Goal: Browse casually

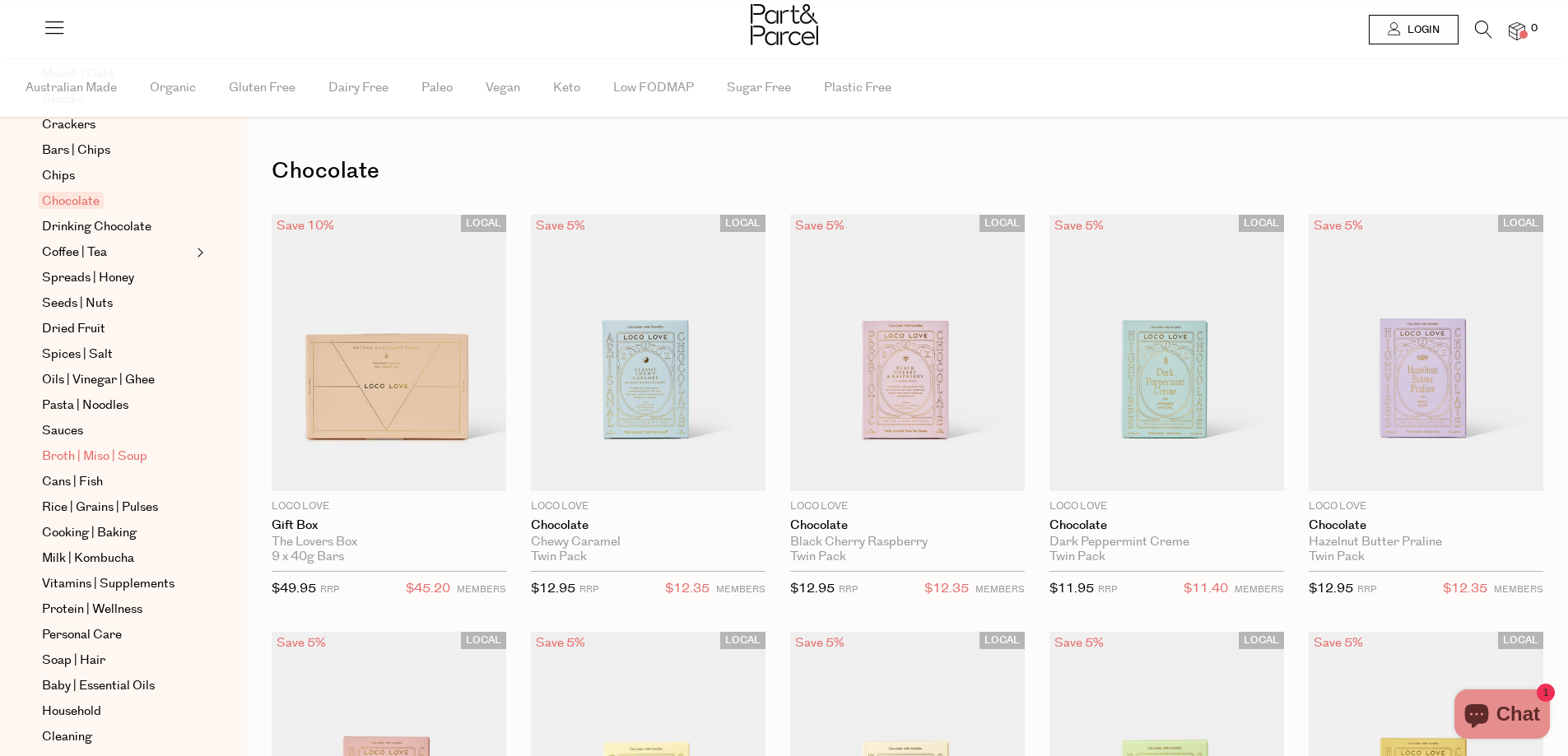
scroll to position [330, 0]
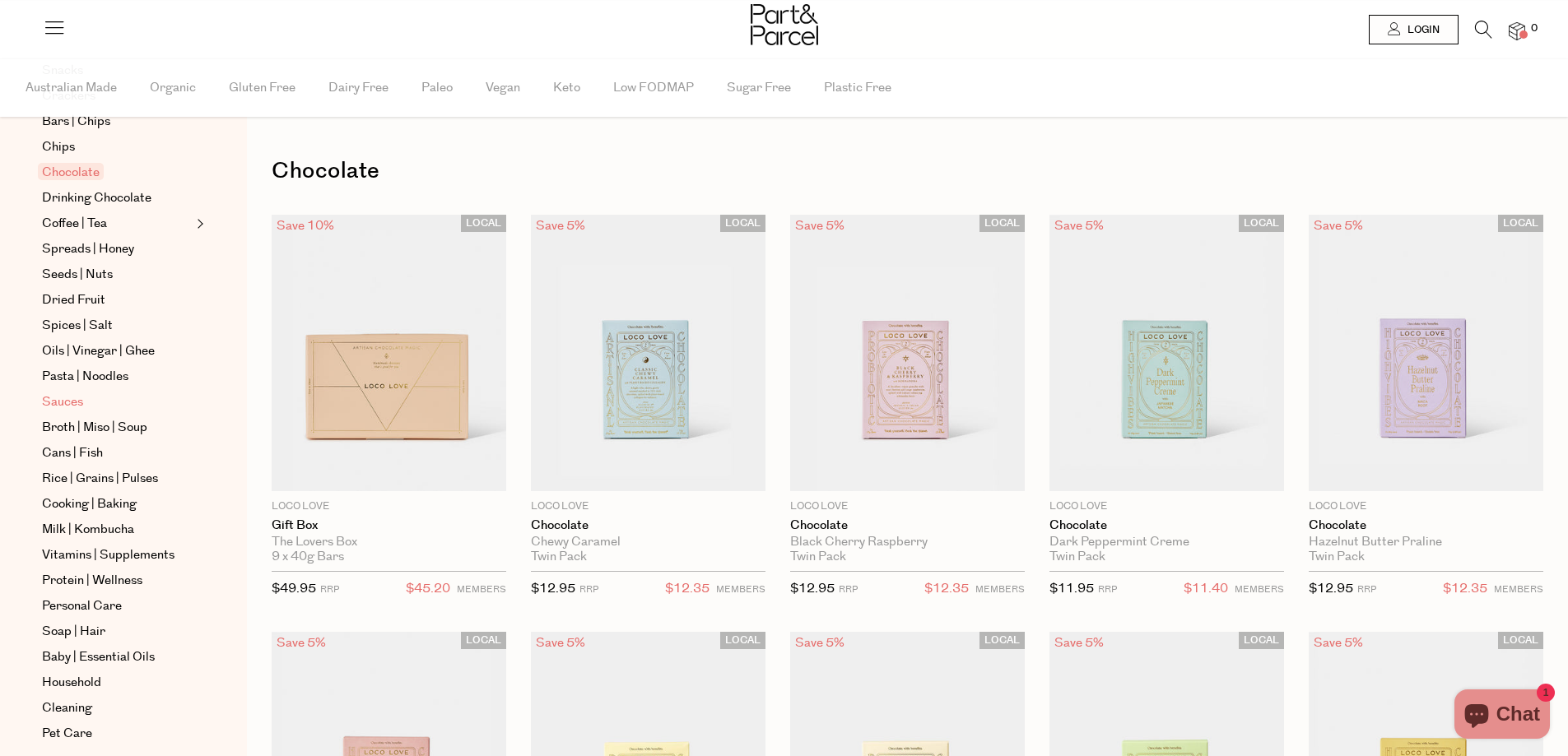
click at [54, 408] on span "Sauces" at bounding box center [62, 402] width 42 height 19
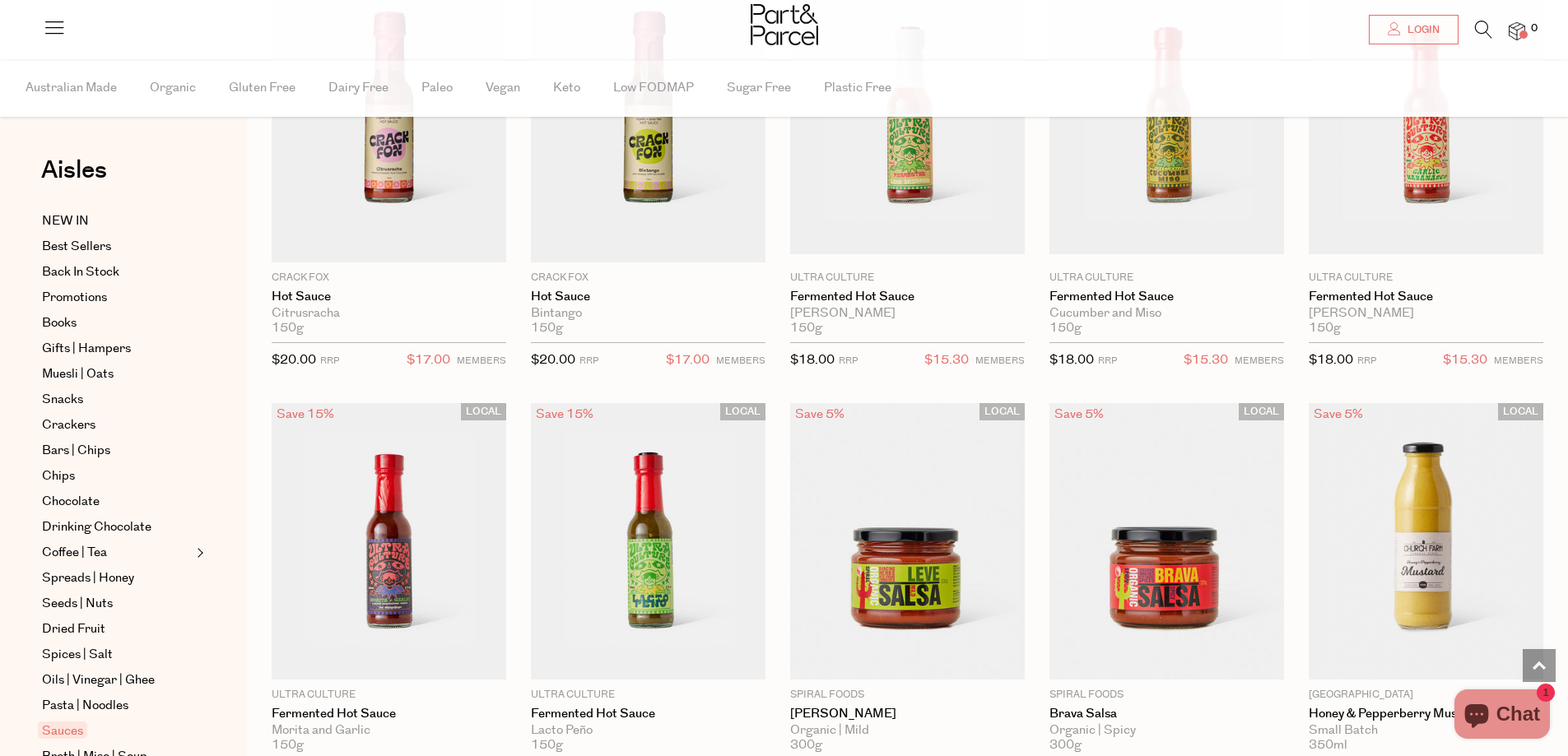
scroll to position [2881, 0]
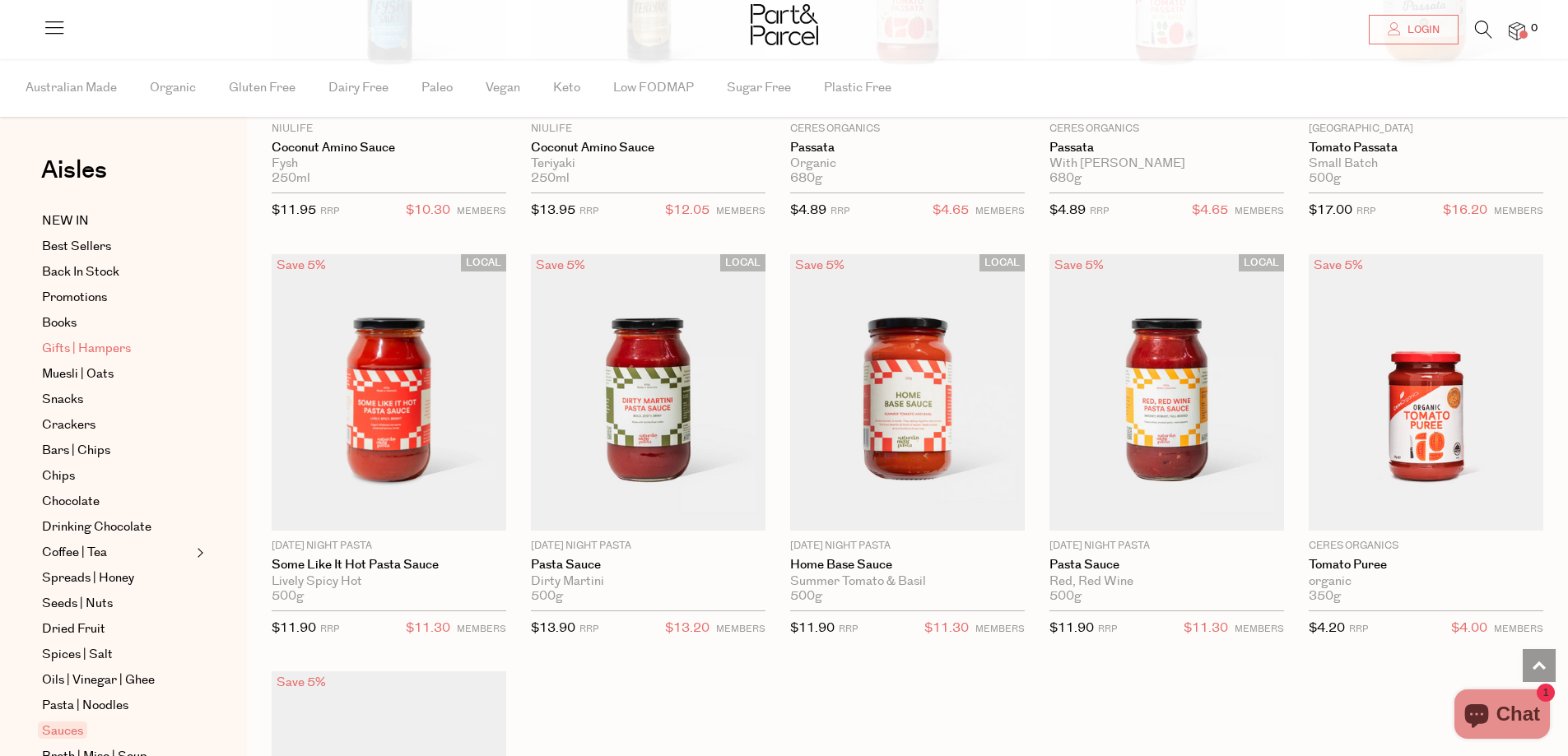
scroll to position [389, 0]
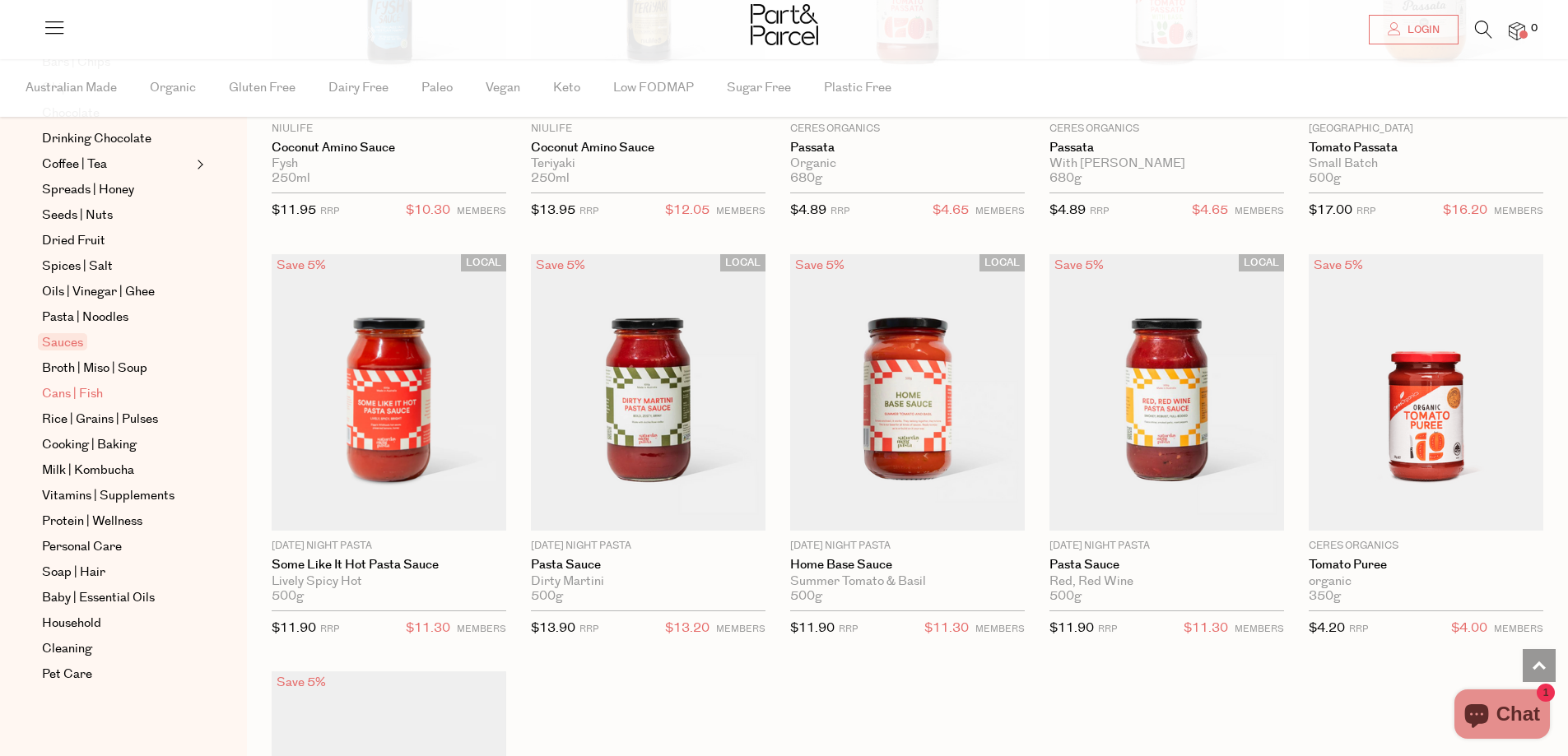
click at [72, 393] on span "Cans | Fish" at bounding box center [72, 394] width 61 height 19
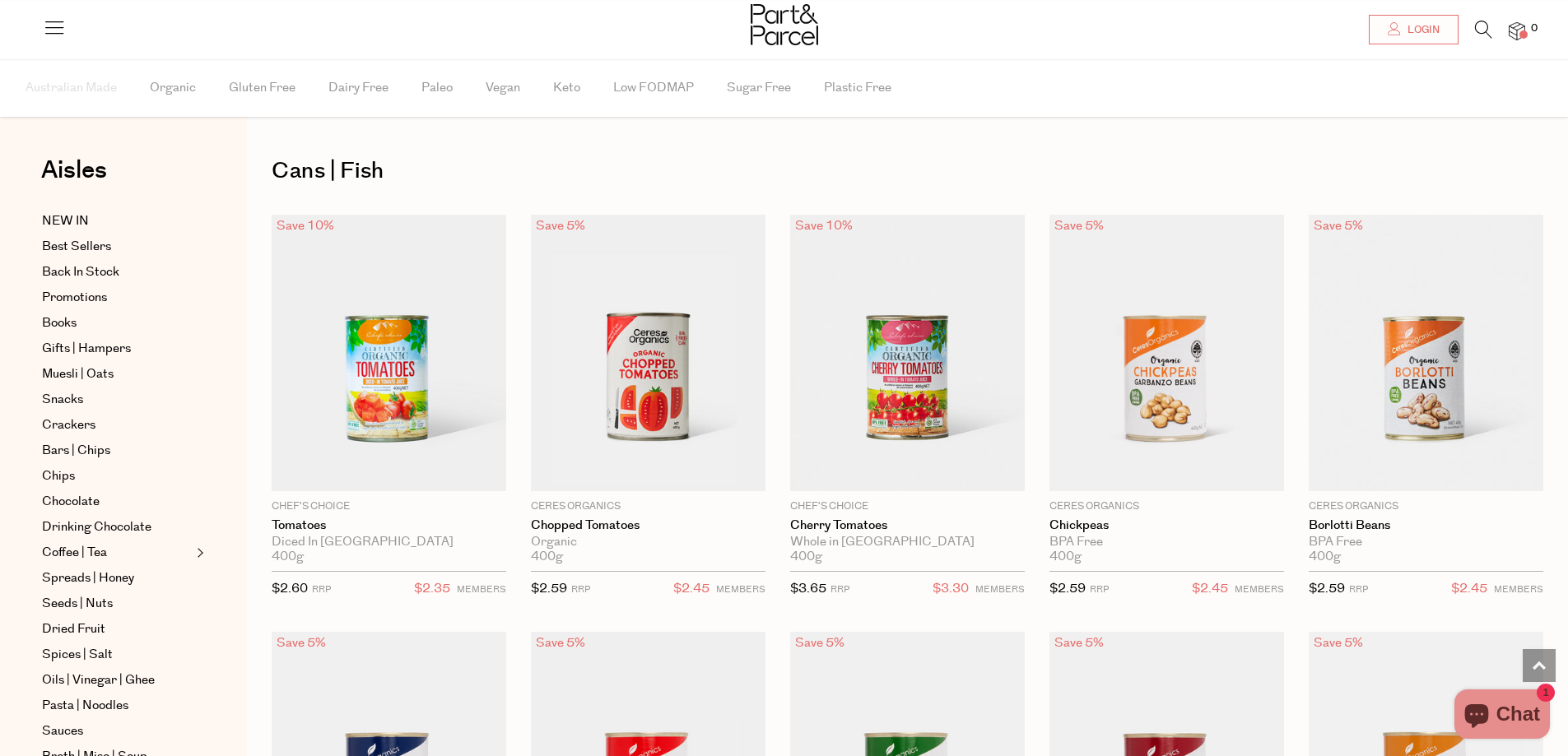
scroll to position [2305, 0]
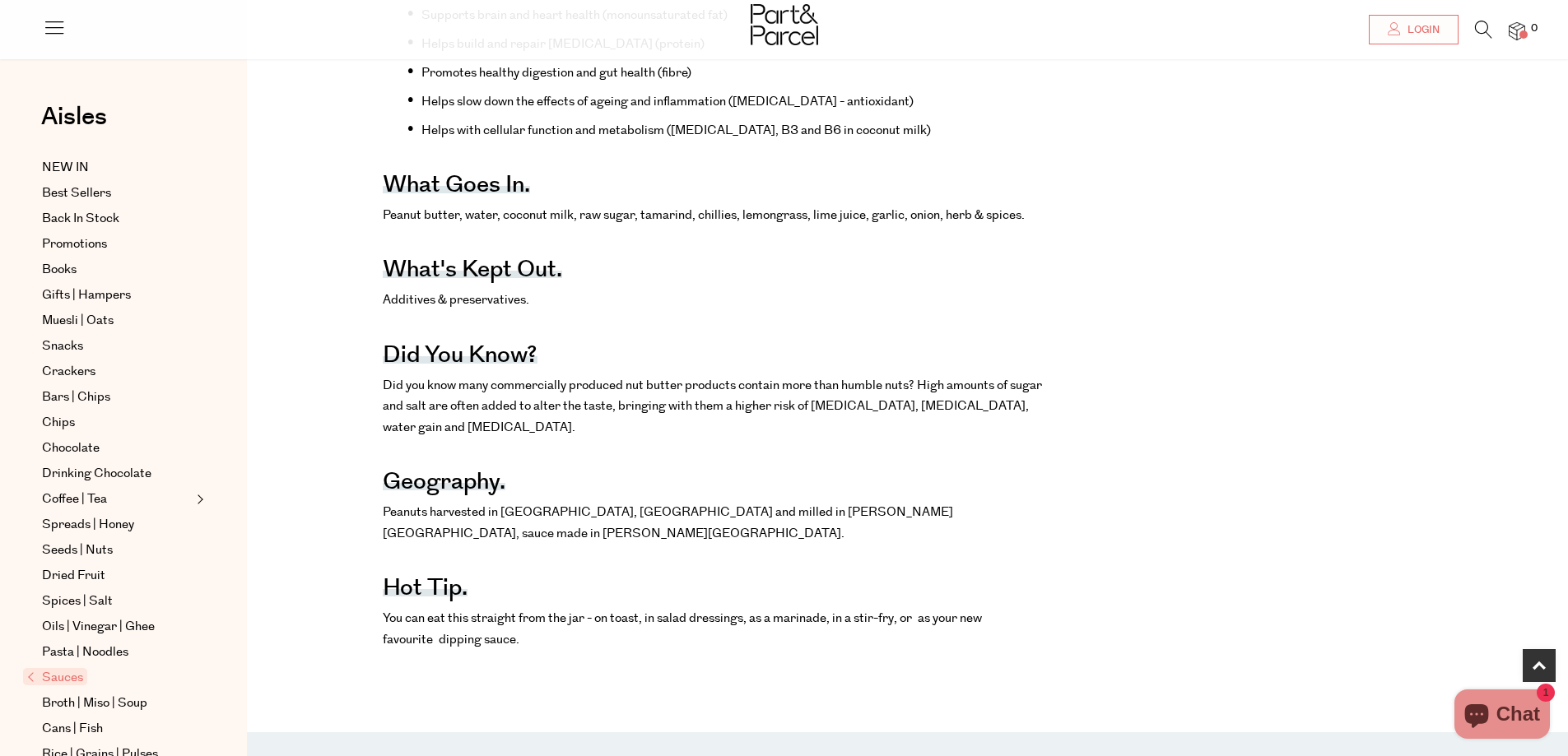
scroll to position [906, 0]
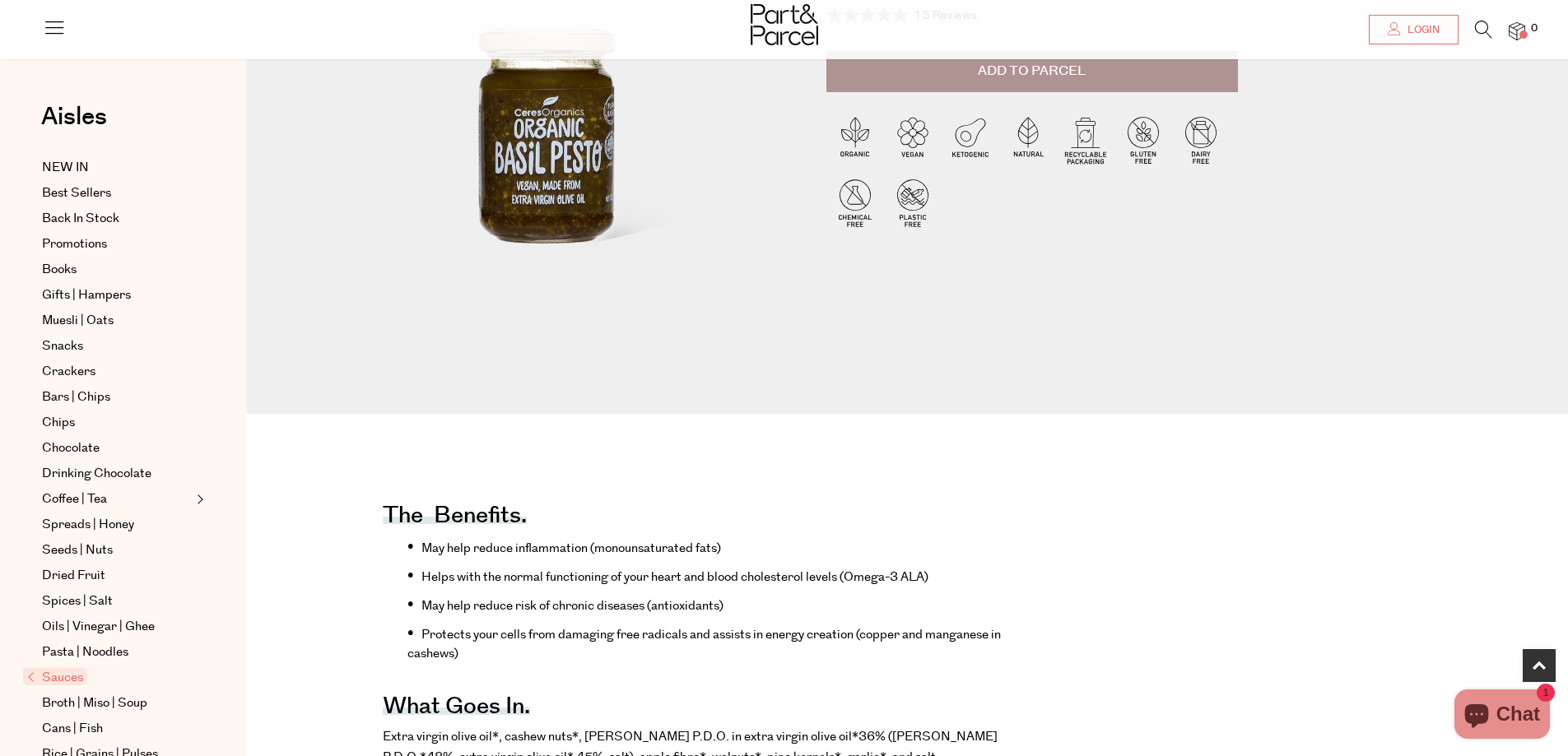
scroll to position [164, 0]
